Goal: Task Accomplishment & Management: Use online tool/utility

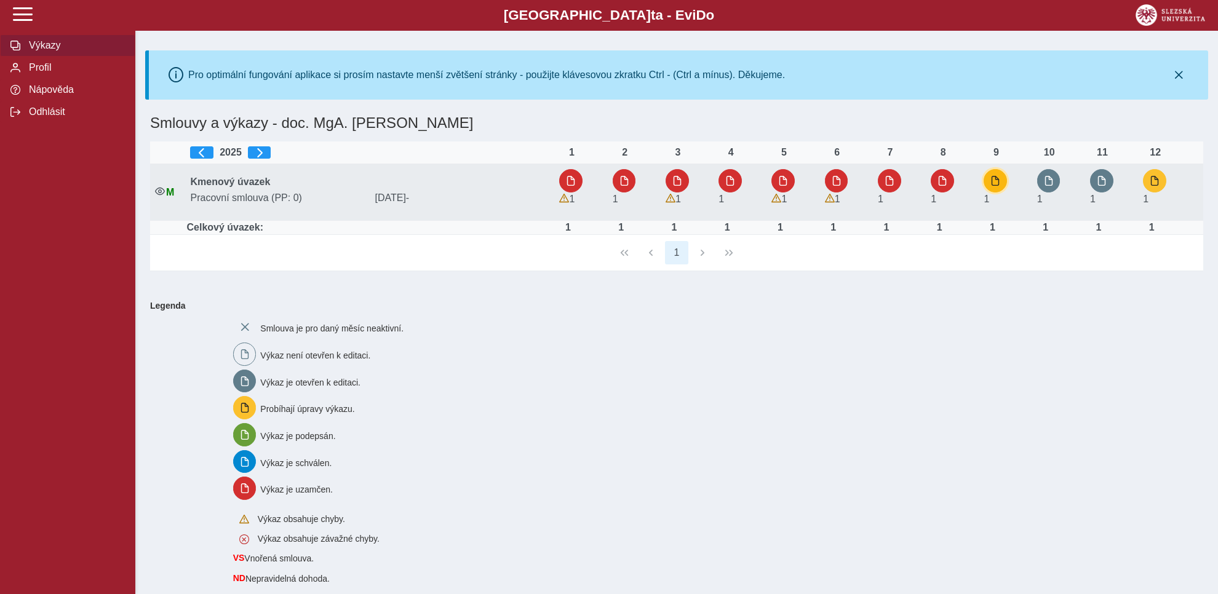
click at [991, 180] on button "button" at bounding box center [995, 180] width 23 height 23
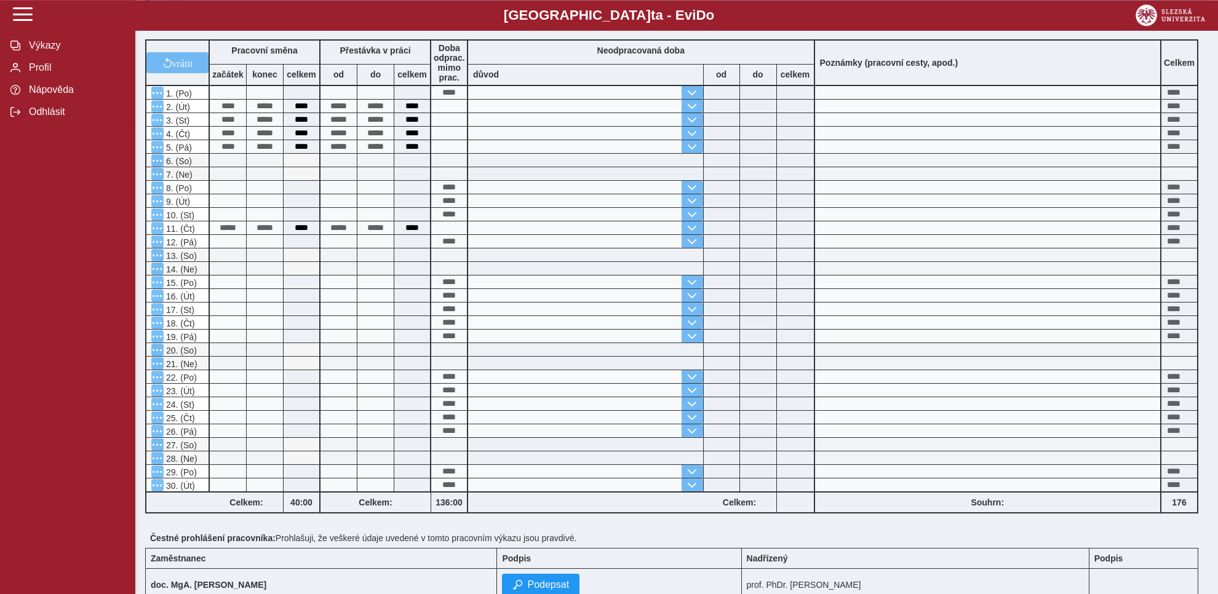
scroll to position [412, 0]
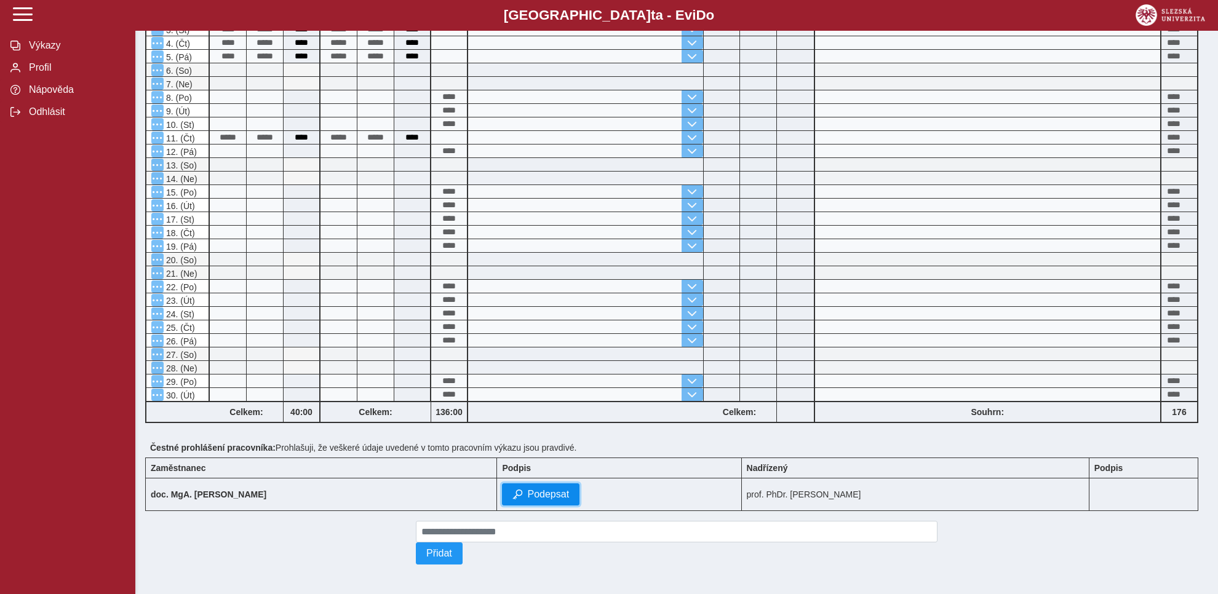
click at [527, 489] on span "Podepsat" at bounding box center [548, 494] width 42 height 11
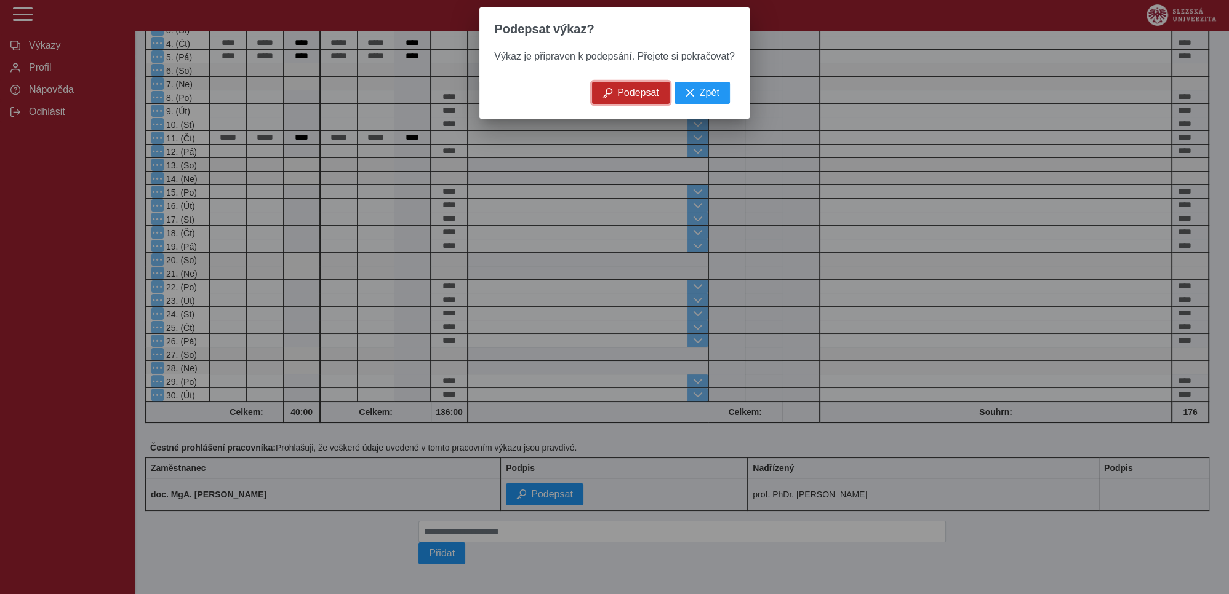
click at [625, 98] on span "Podepsat" at bounding box center [638, 92] width 42 height 11
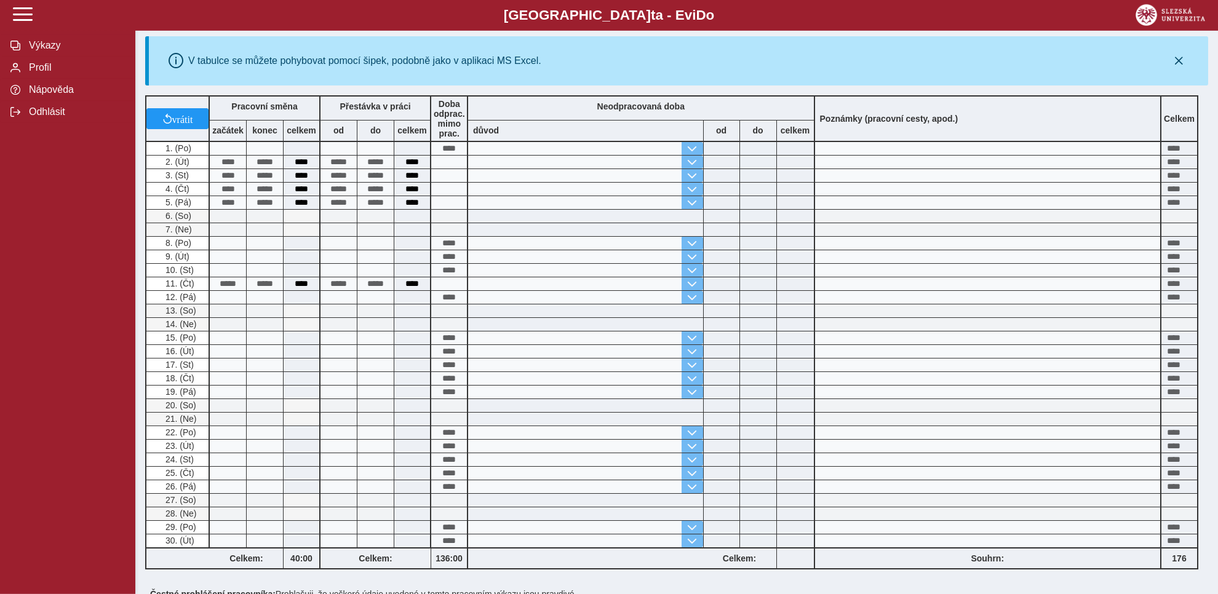
scroll to position [76, 0]
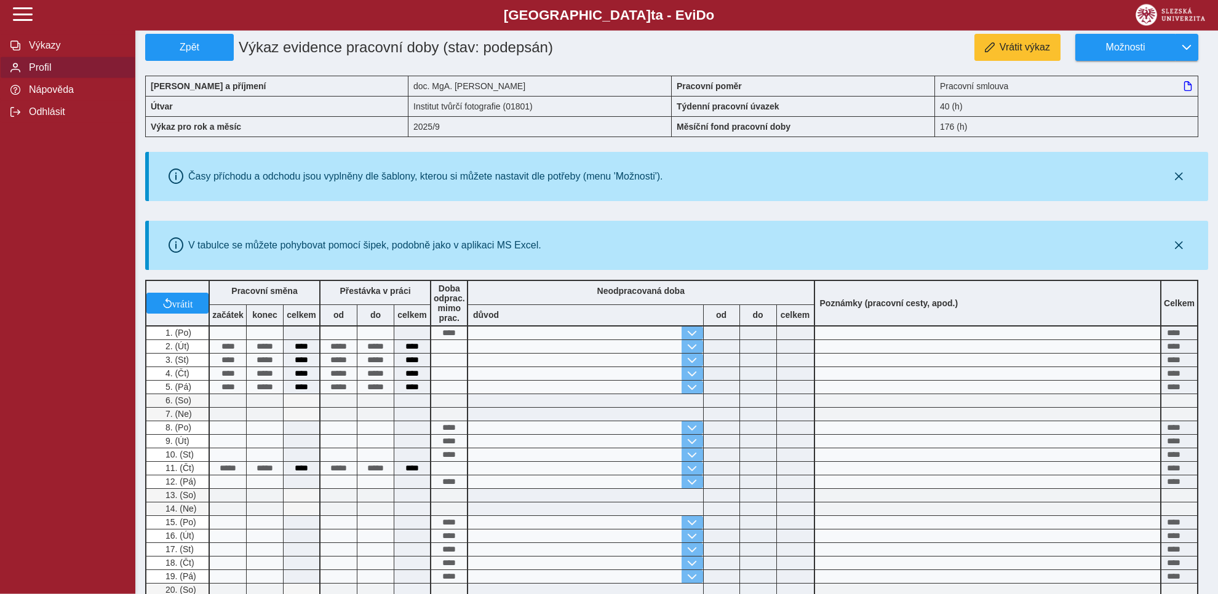
click at [28, 73] on span "Profil" at bounding box center [75, 67] width 100 height 11
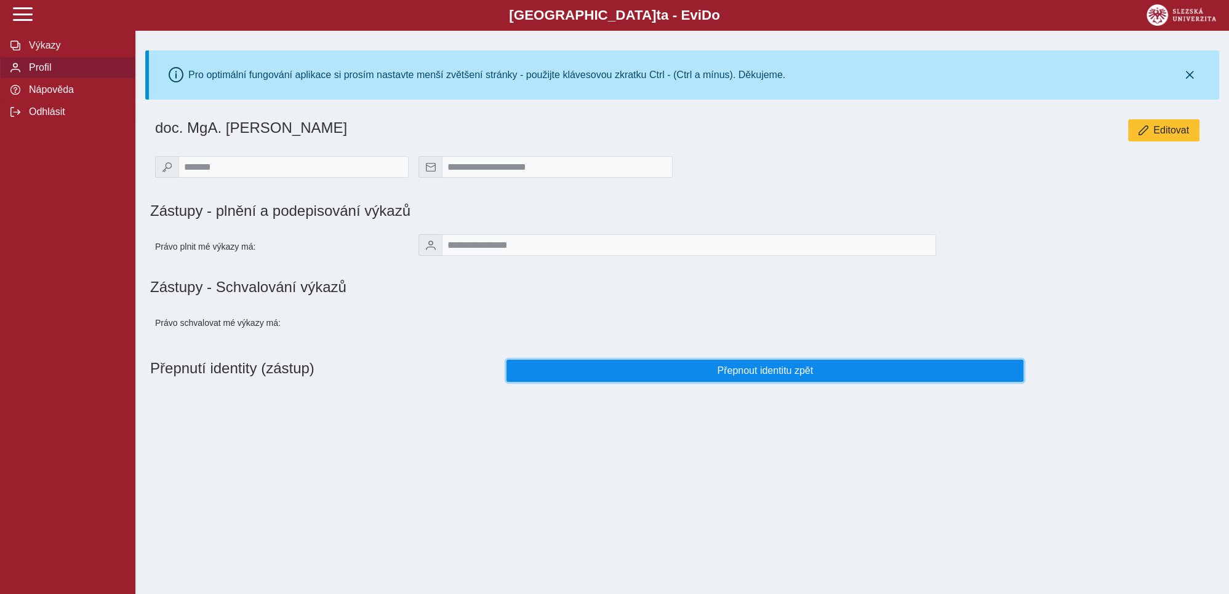
click at [752, 377] on span "Přepnout identitu zpět" at bounding box center [765, 371] width 497 height 11
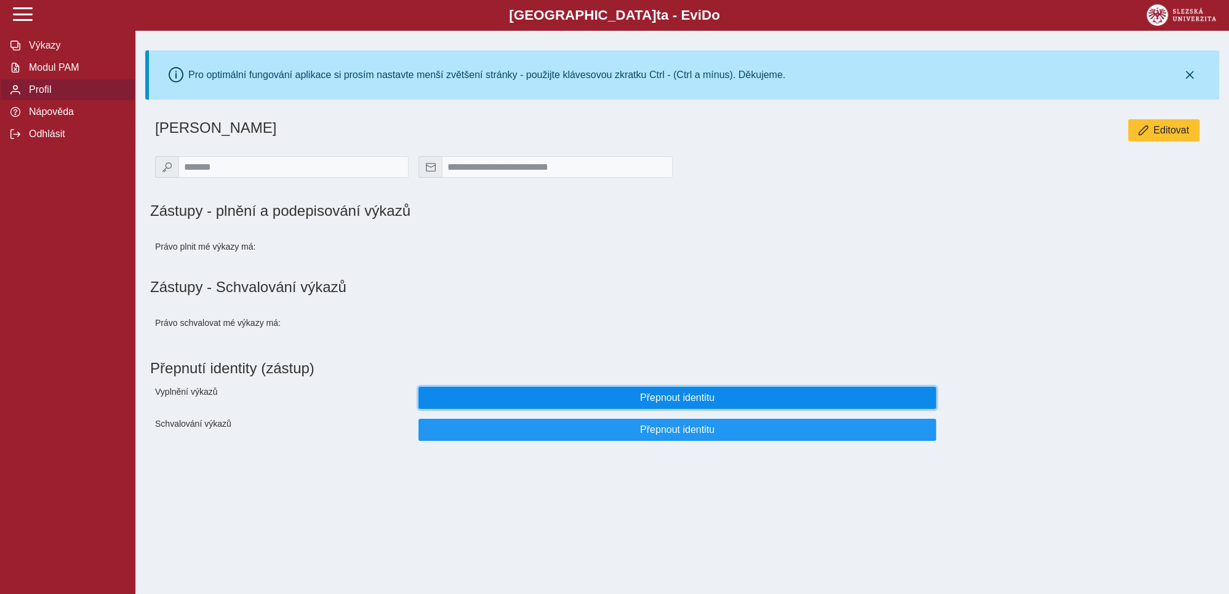
click at [663, 404] on span "Přepnout identitu" at bounding box center [677, 398] width 497 height 11
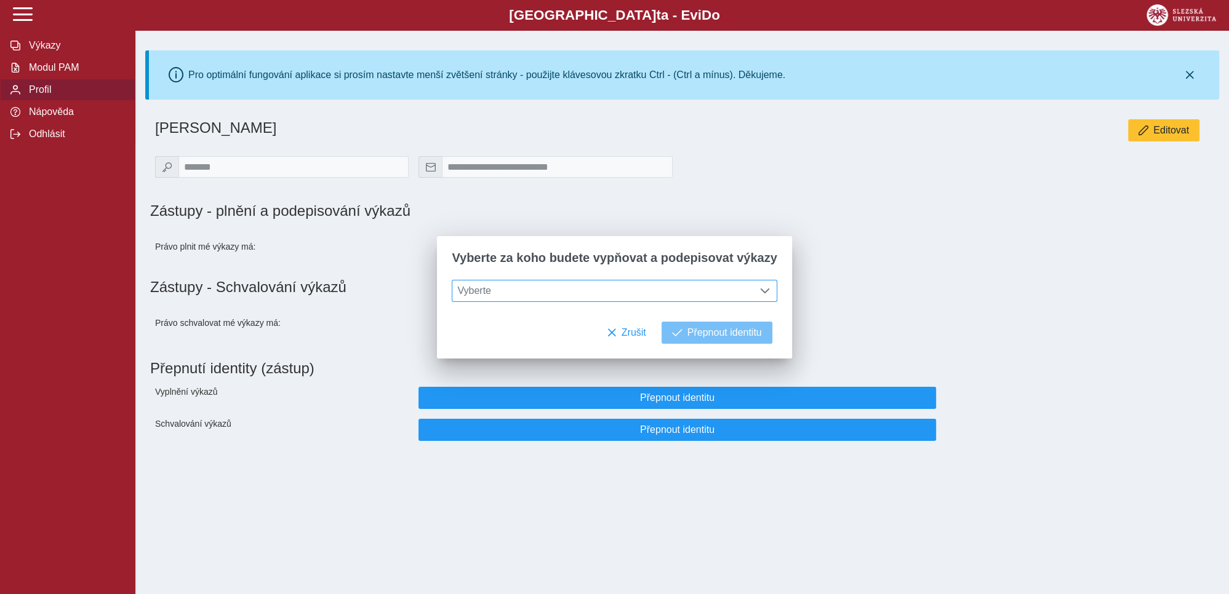
click at [760, 292] on span at bounding box center [765, 291] width 10 height 10
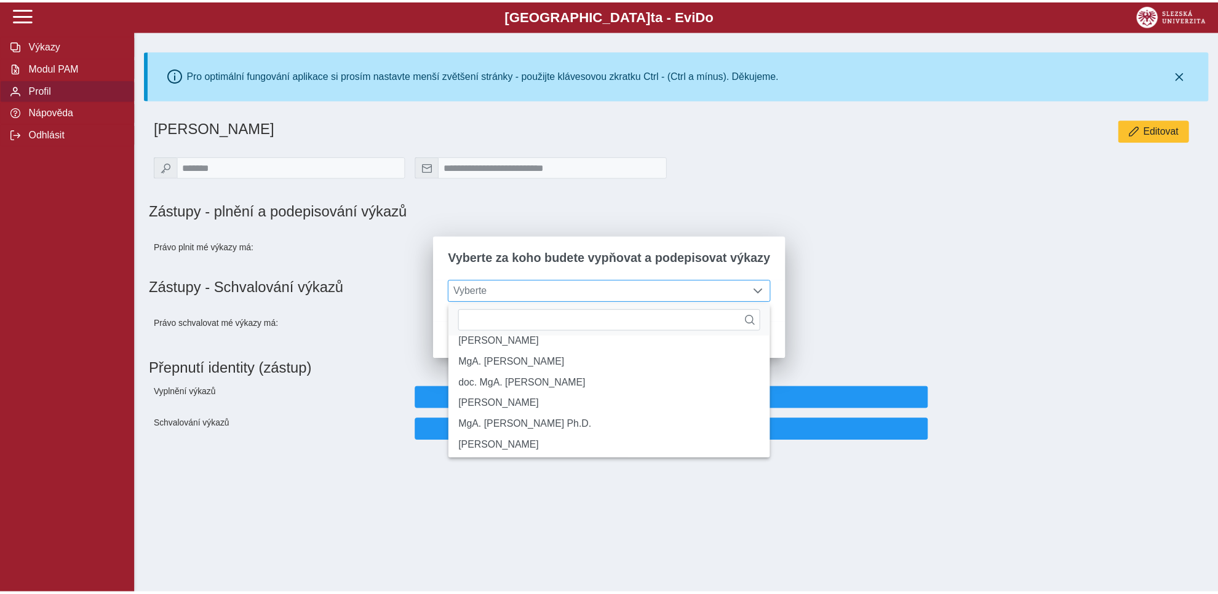
scroll to position [67, 0]
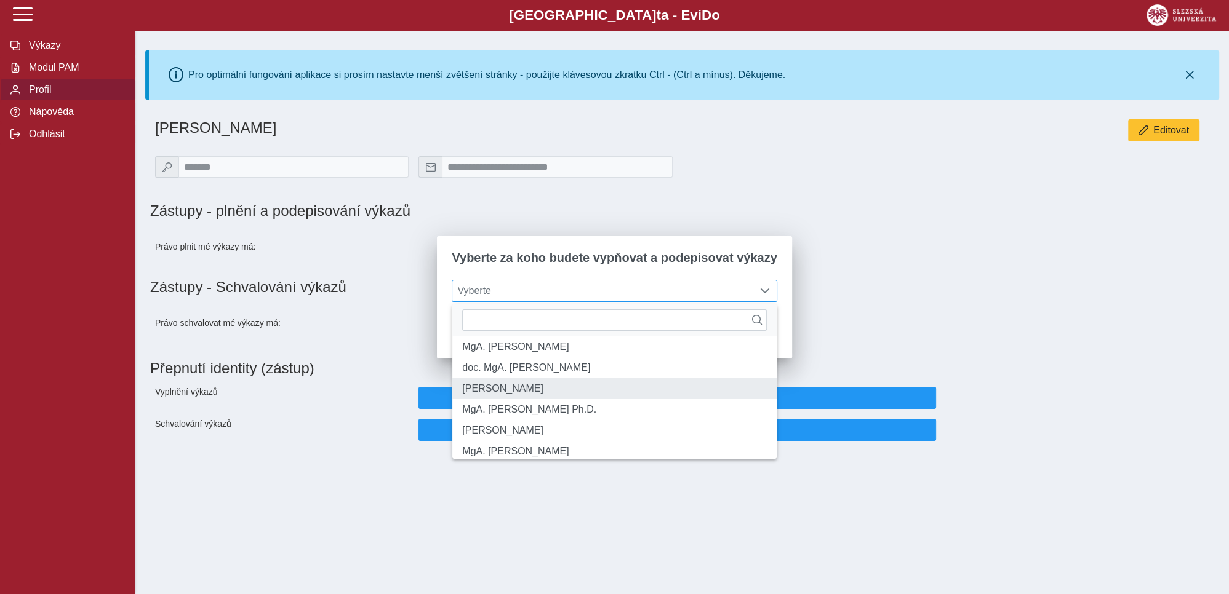
click at [549, 399] on li "[PERSON_NAME]" at bounding box center [614, 388] width 324 height 21
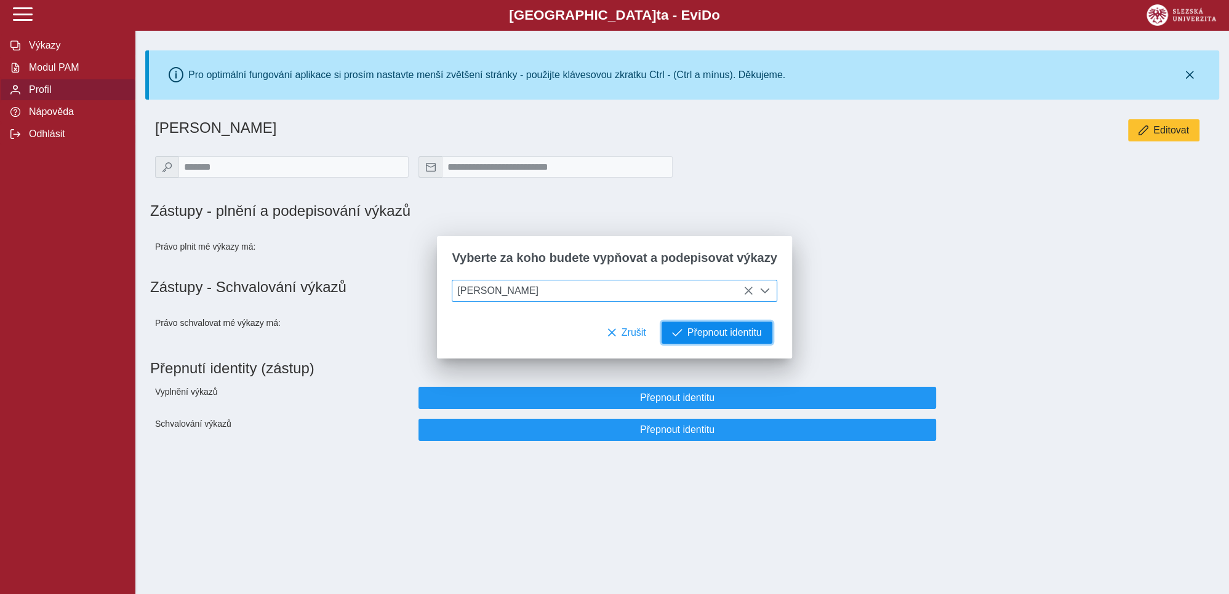
click at [703, 335] on span "Přepnout identitu" at bounding box center [724, 332] width 74 height 11
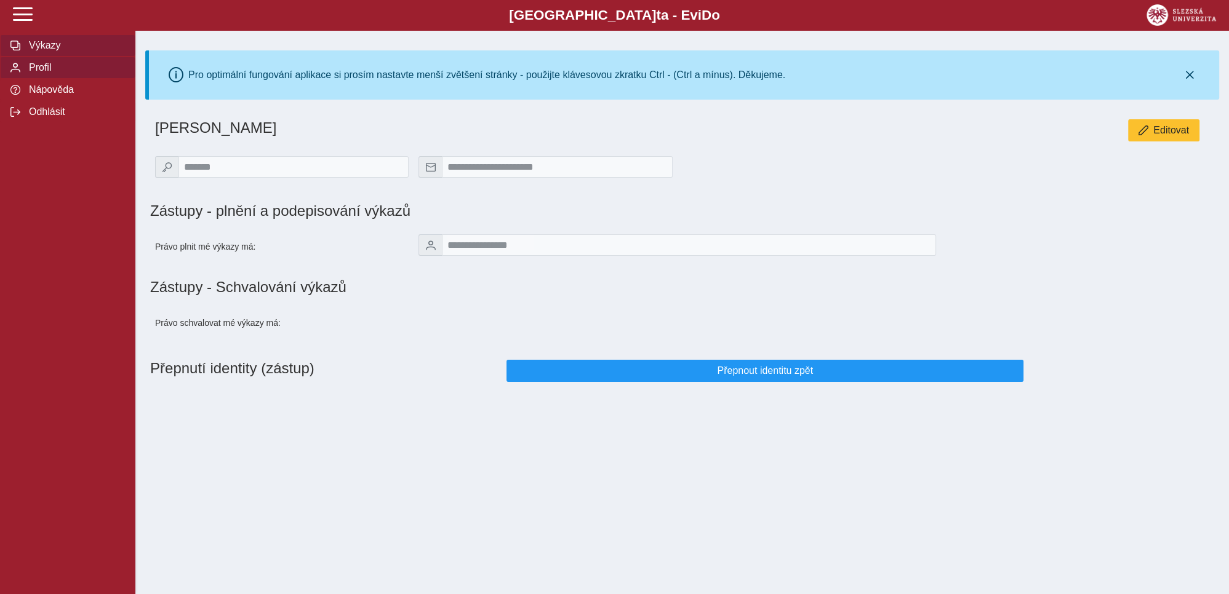
click at [46, 51] on span "Výkazy" at bounding box center [75, 45] width 100 height 11
